Goal: Navigation & Orientation: Find specific page/section

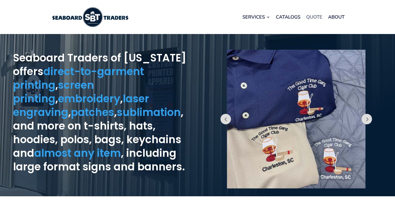
click at [312, 15] on link "Quote" at bounding box center [314, 17] width 16 height 20
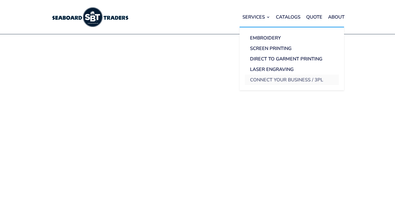
click at [266, 81] on link "Connect Your Business / 3PL" at bounding box center [292, 79] width 94 height 10
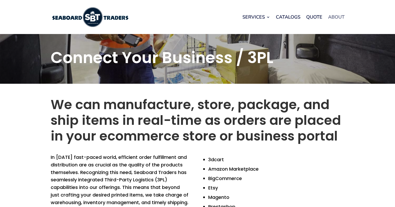
click at [333, 17] on link "About" at bounding box center [336, 17] width 16 height 20
